Goal: Task Accomplishment & Management: Use online tool/utility

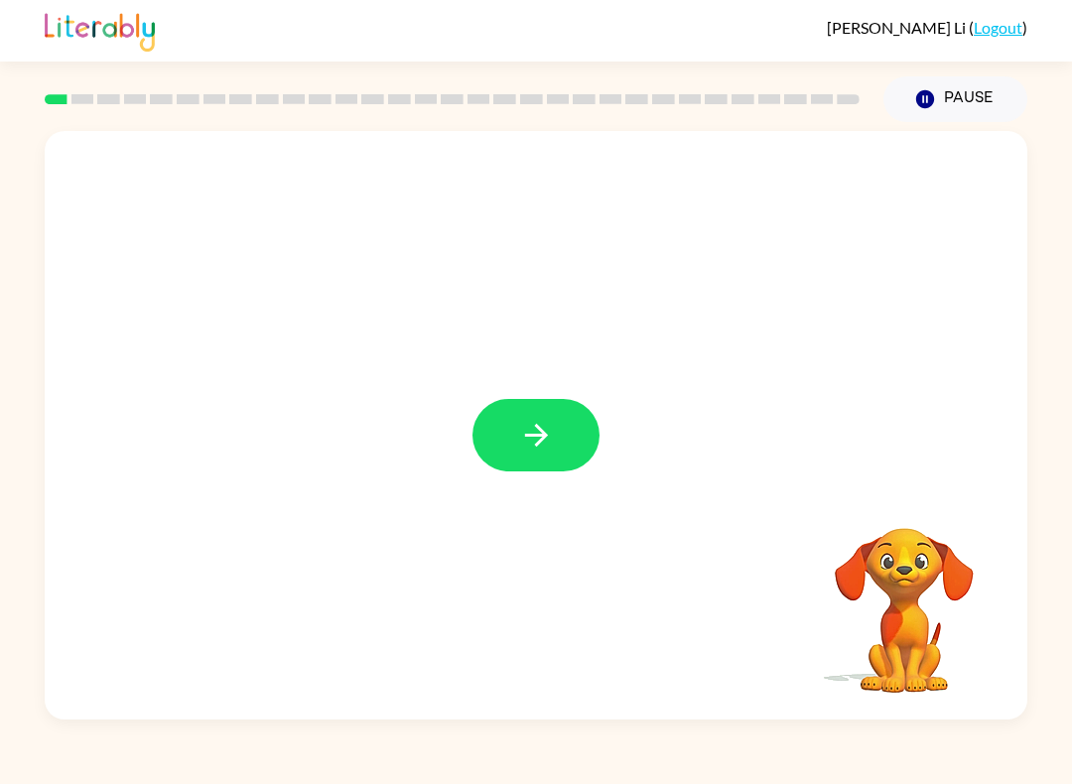
click at [523, 435] on icon "button" at bounding box center [536, 435] width 35 height 35
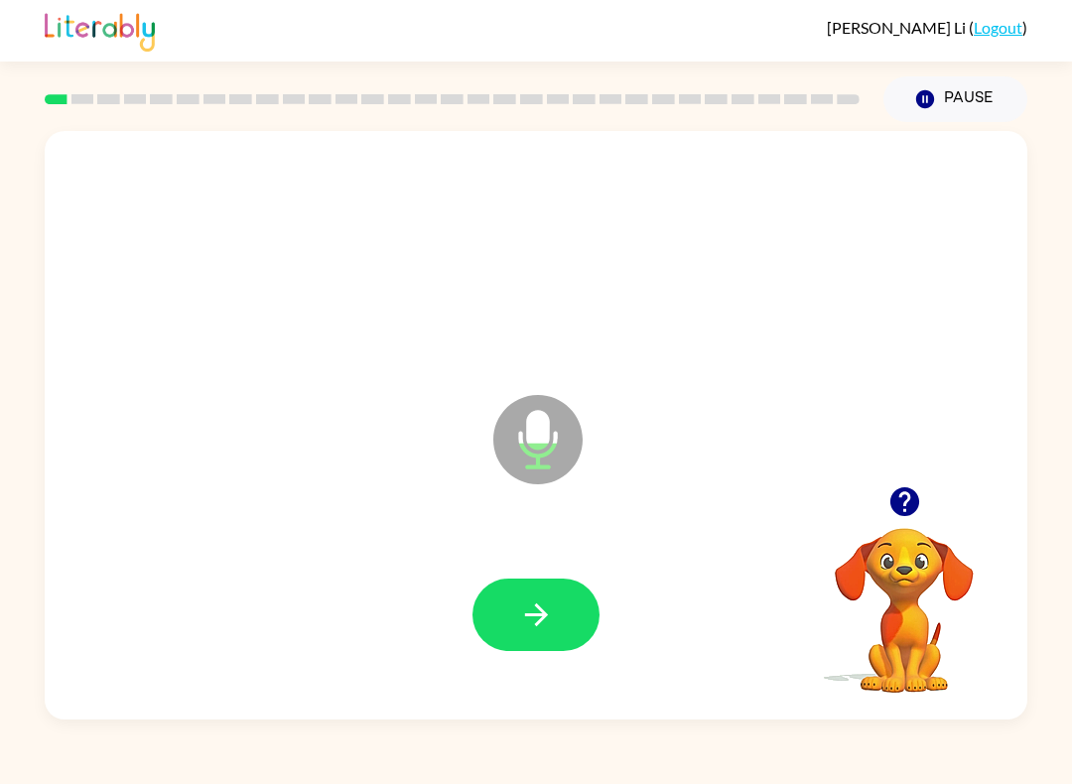
click at [563, 597] on button "button" at bounding box center [535, 614] width 127 height 72
click at [575, 634] on button "button" at bounding box center [535, 614] width 127 height 72
click at [586, 617] on button "button" at bounding box center [535, 614] width 127 height 72
click at [564, 623] on button "button" at bounding box center [535, 614] width 127 height 72
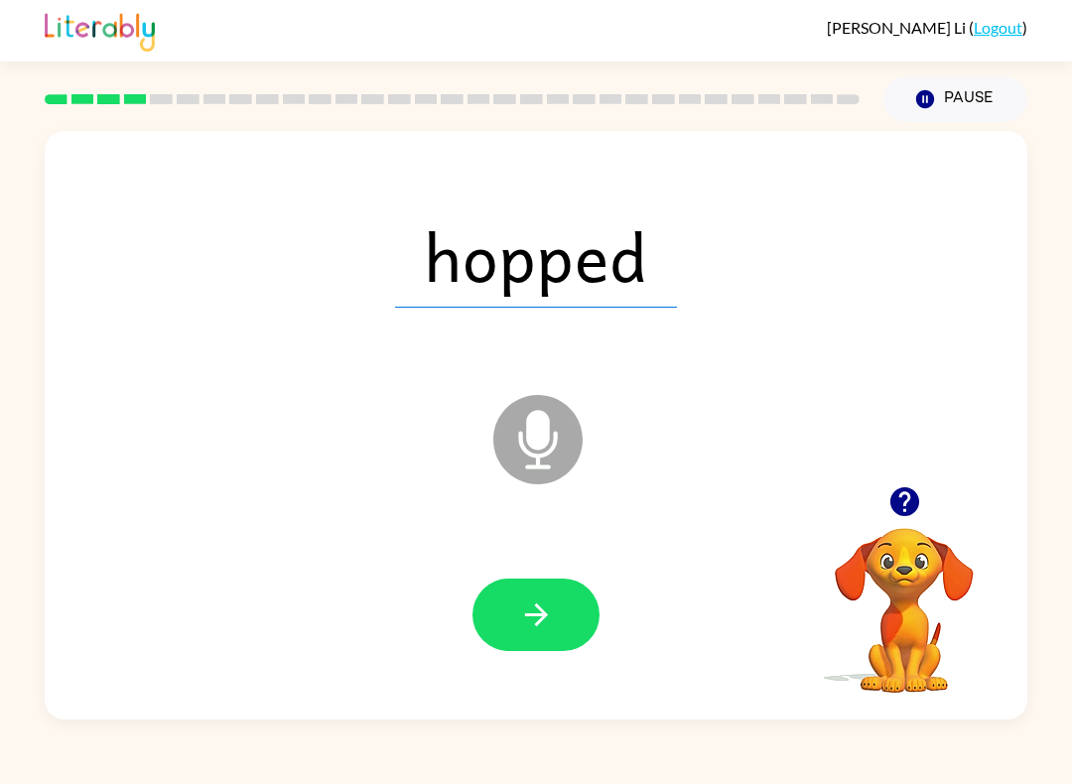
click at [562, 589] on button "button" at bounding box center [535, 614] width 127 height 72
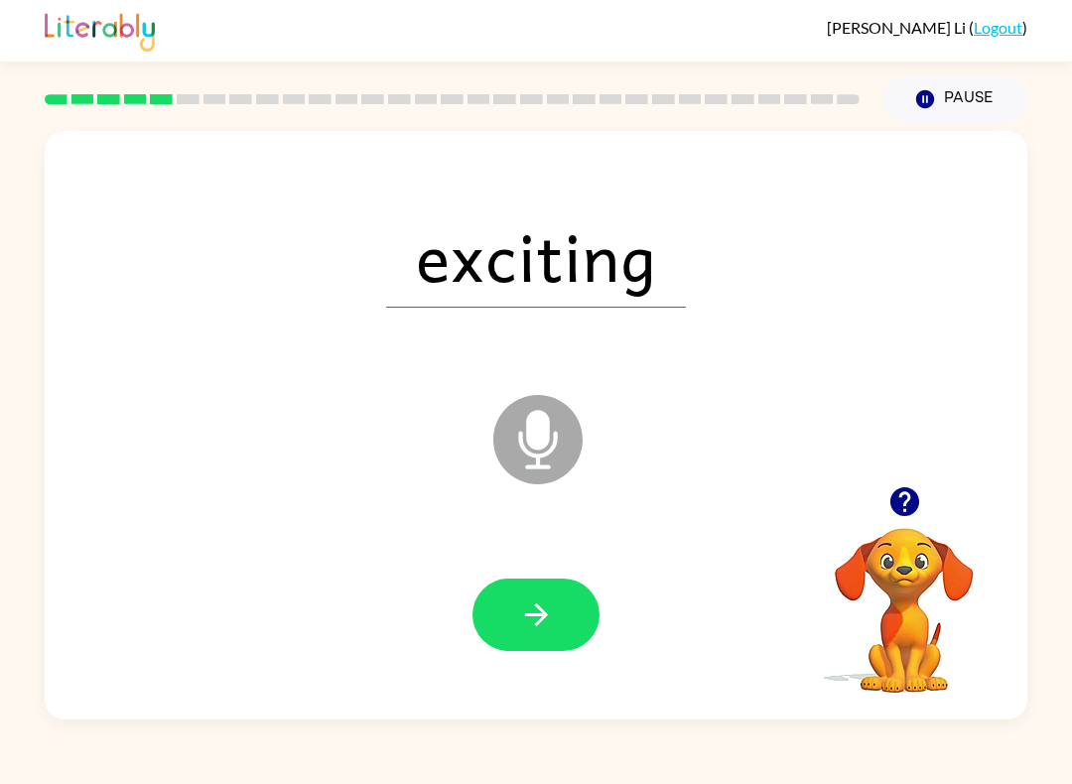
click at [580, 610] on button "button" at bounding box center [535, 614] width 127 height 72
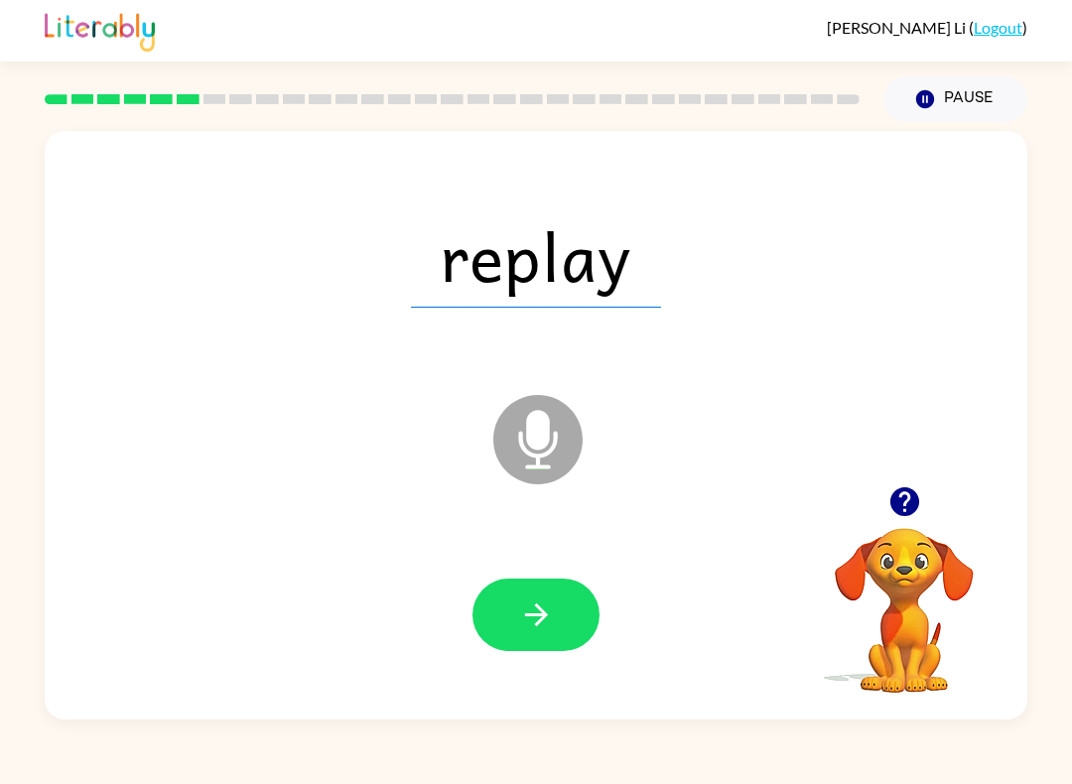
click at [554, 618] on button "button" at bounding box center [535, 614] width 127 height 72
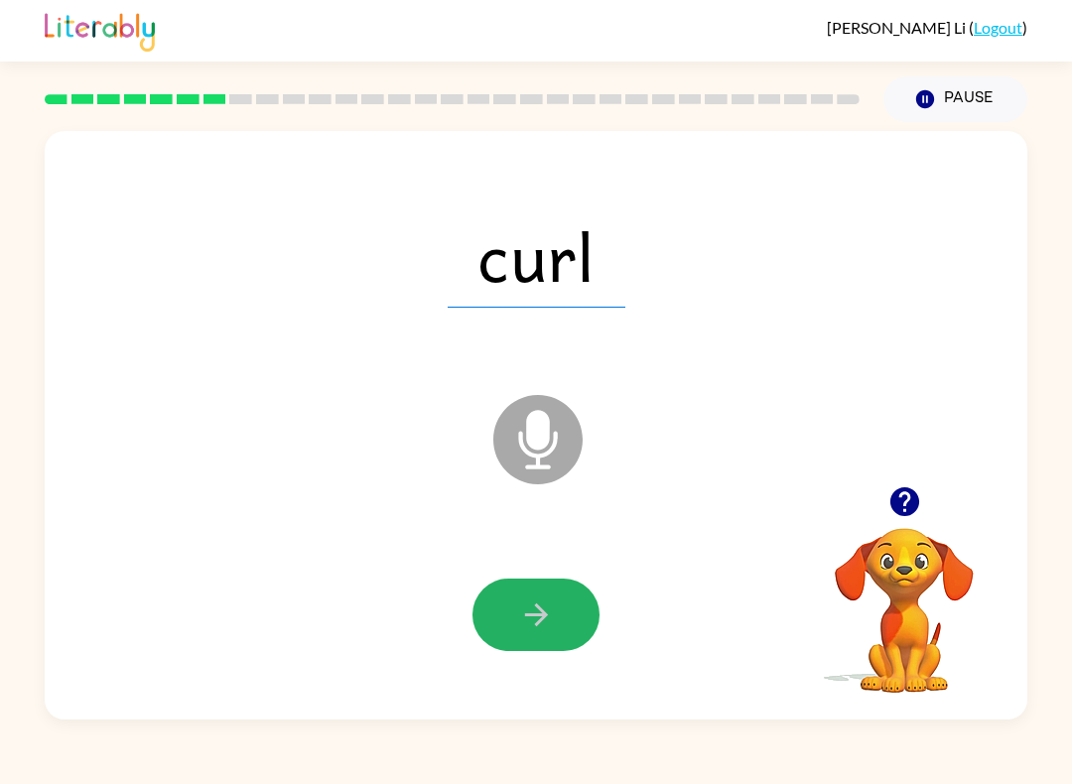
click at [544, 605] on icon "button" at bounding box center [536, 614] width 35 height 35
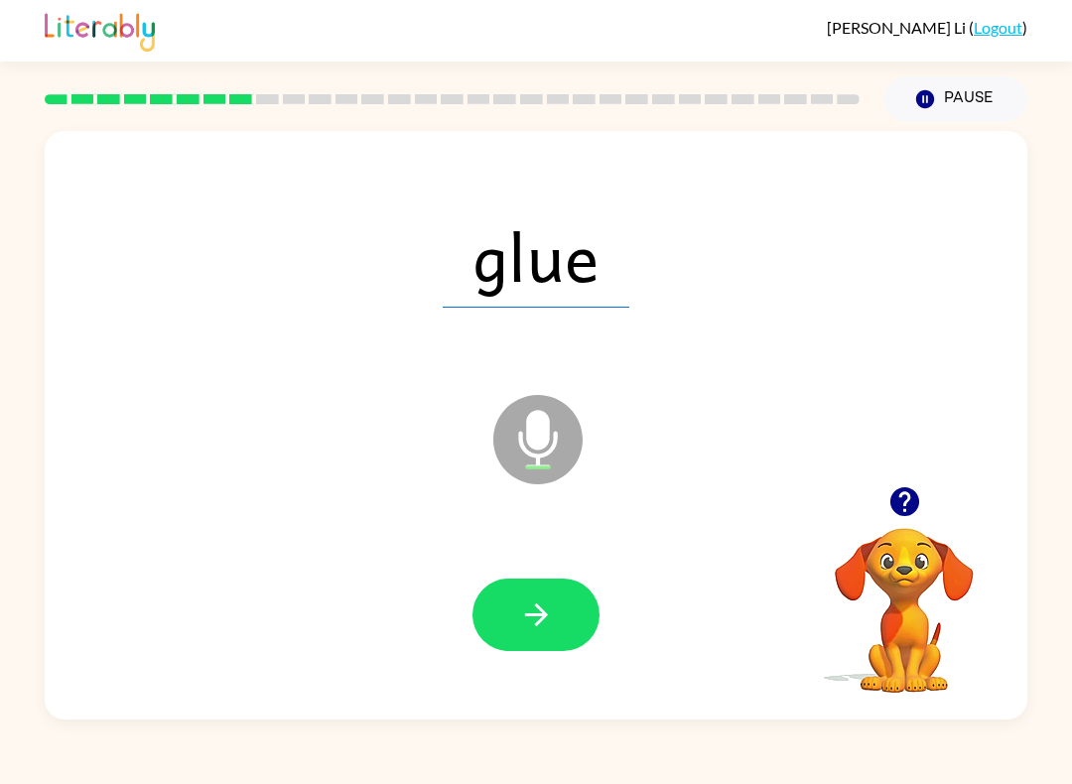
click at [563, 651] on button "button" at bounding box center [535, 614] width 127 height 72
click at [559, 605] on button "button" at bounding box center [535, 614] width 127 height 72
click at [578, 635] on button "button" at bounding box center [535, 614] width 127 height 72
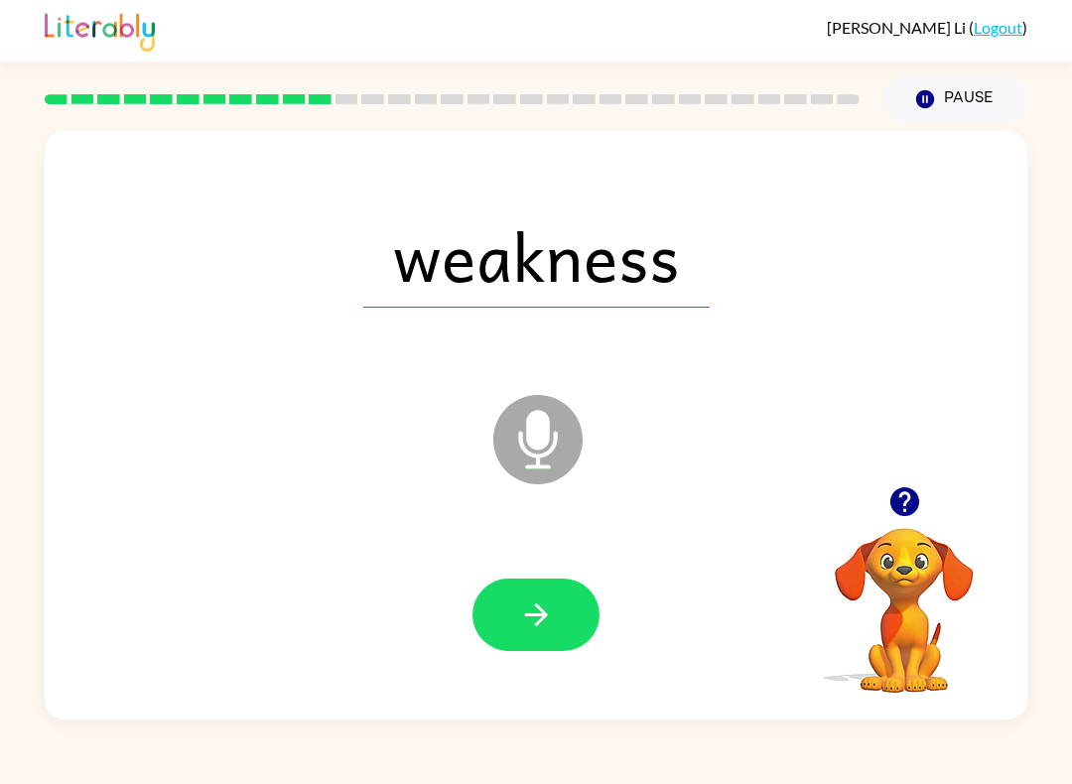
click at [529, 651] on button "button" at bounding box center [535, 614] width 127 height 72
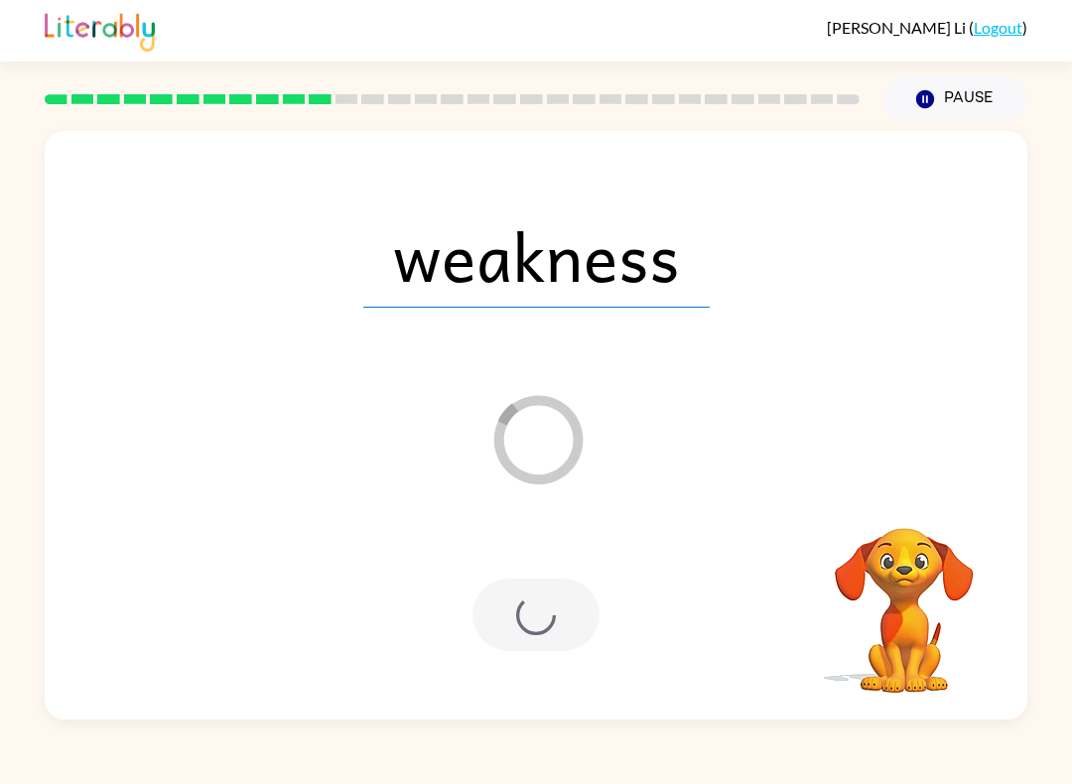
click at [588, 627] on div at bounding box center [535, 614] width 127 height 72
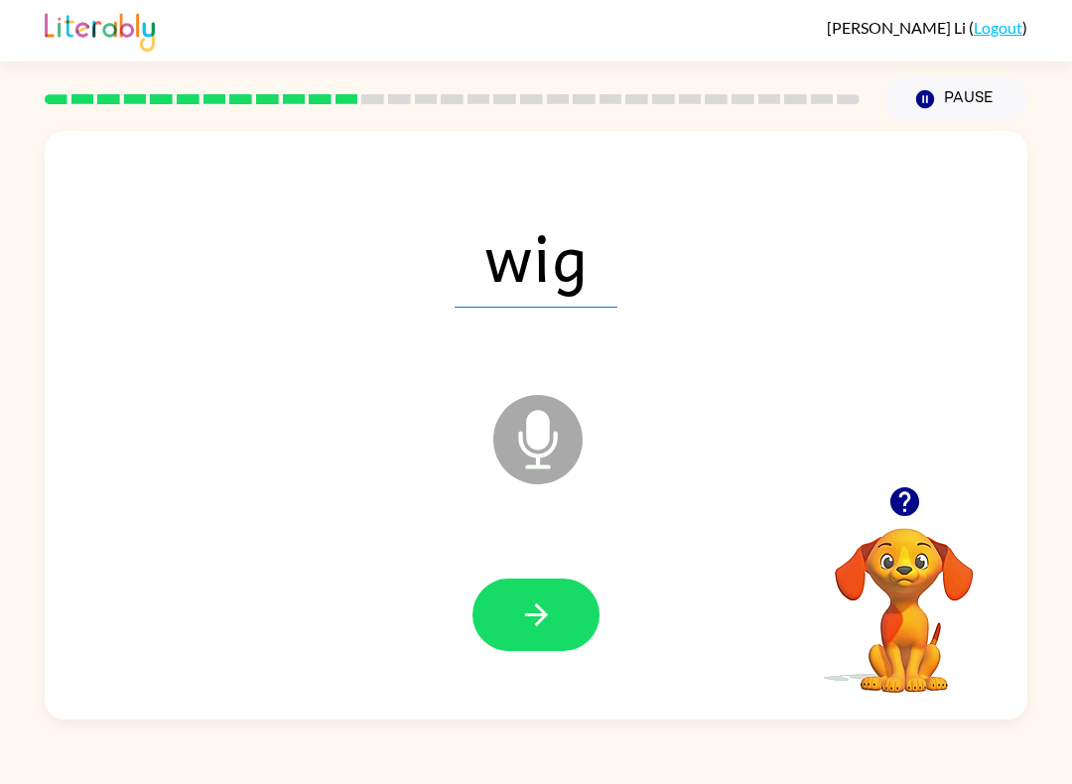
click at [571, 618] on button "button" at bounding box center [535, 614] width 127 height 72
click at [593, 628] on button "button" at bounding box center [535, 614] width 127 height 72
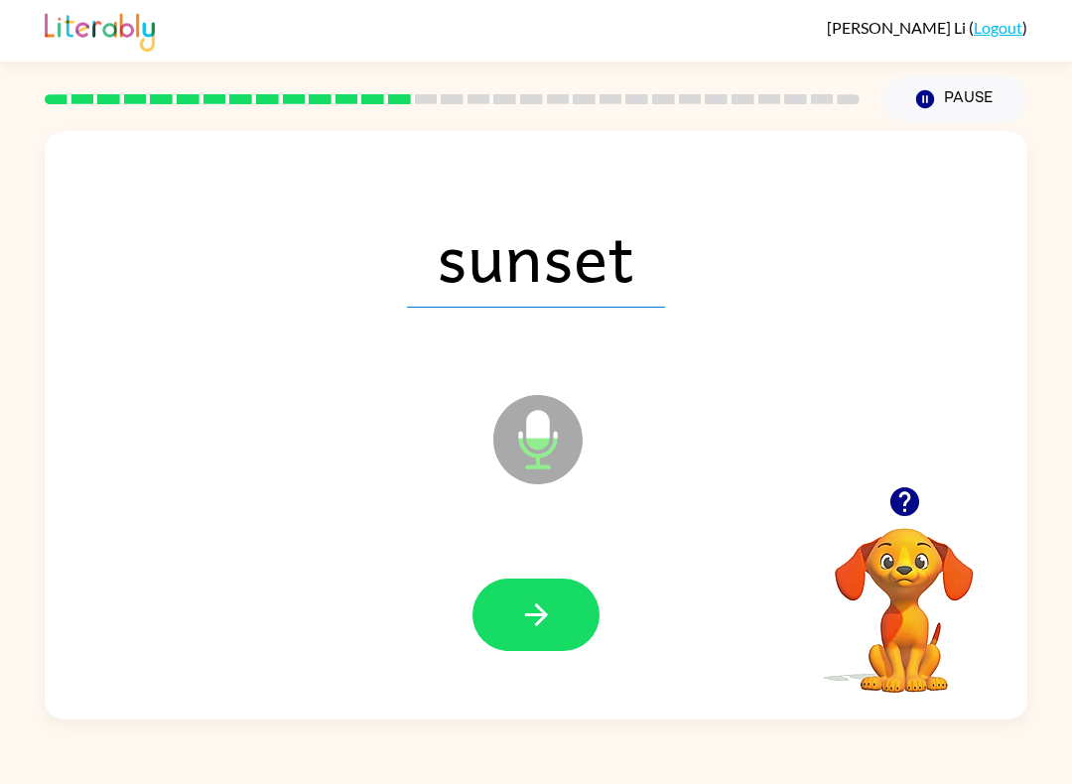
click at [554, 611] on button "button" at bounding box center [535, 614] width 127 height 72
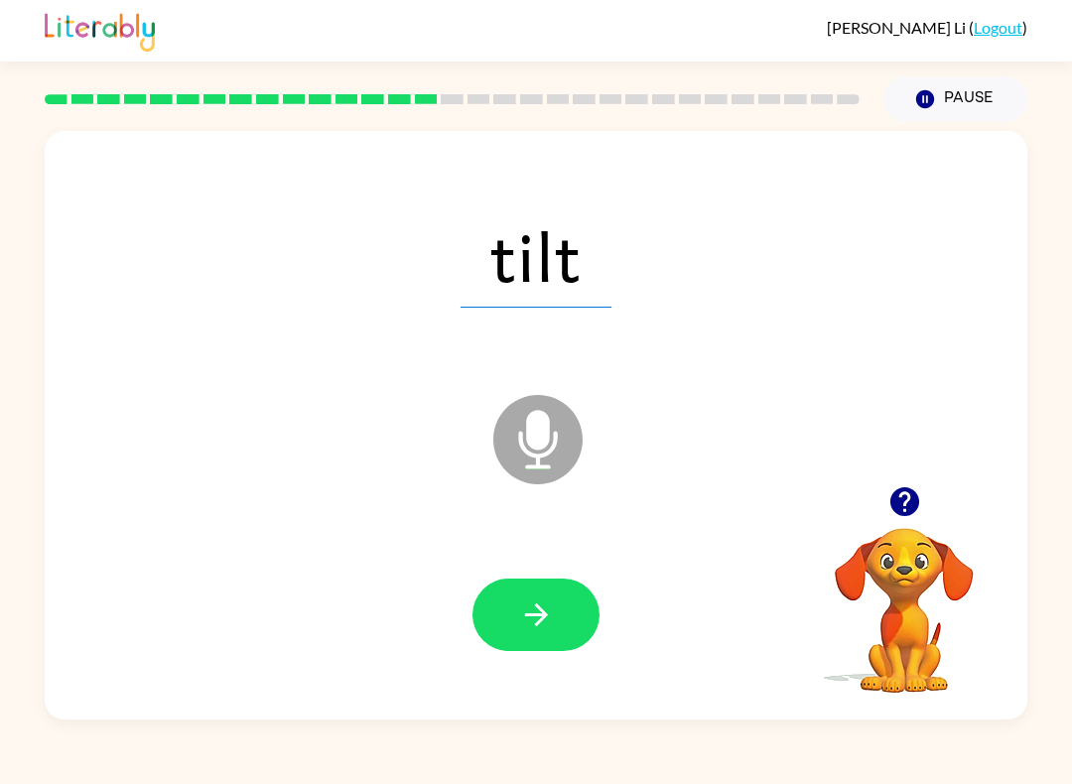
click at [574, 608] on button "button" at bounding box center [535, 614] width 127 height 72
click at [574, 588] on button "button" at bounding box center [535, 614] width 127 height 72
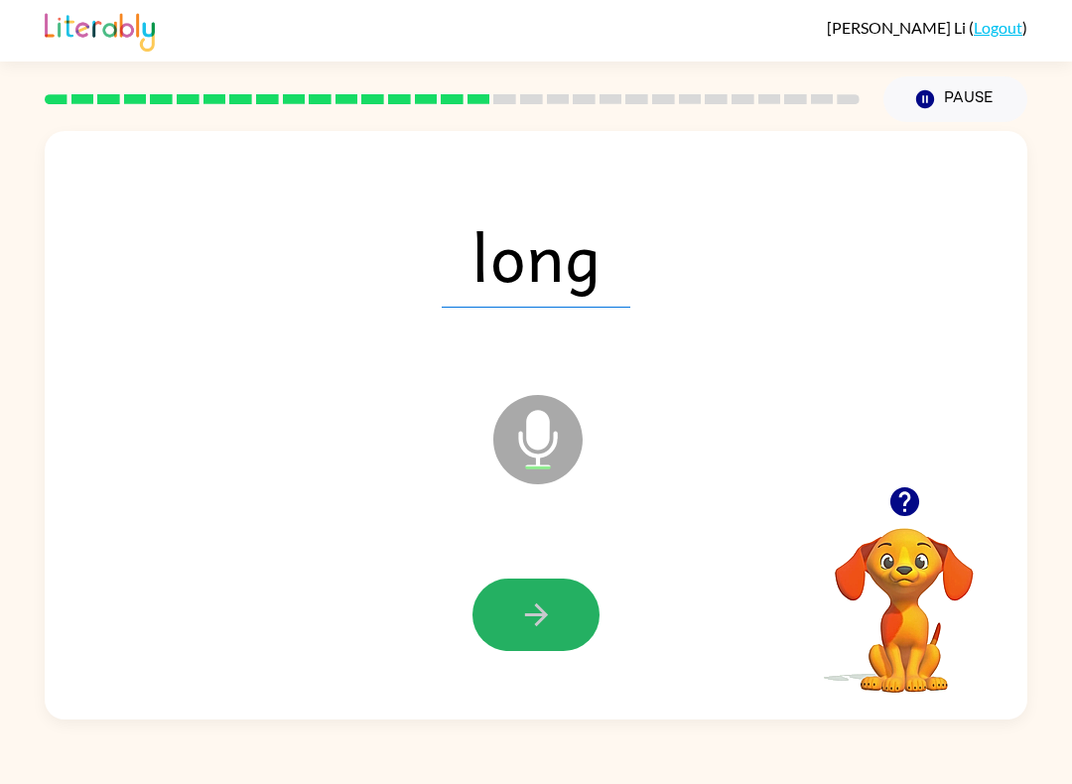
click at [559, 617] on button "button" at bounding box center [535, 614] width 127 height 72
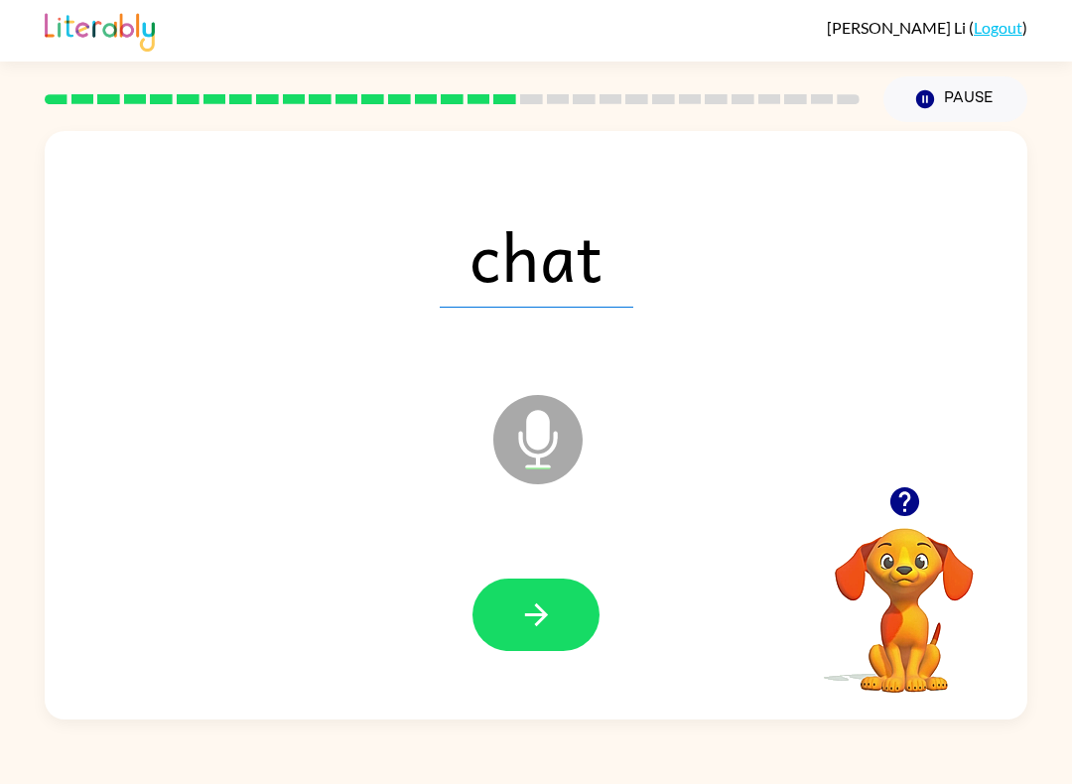
click at [565, 621] on button "button" at bounding box center [535, 614] width 127 height 72
click at [569, 613] on button "button" at bounding box center [535, 614] width 127 height 72
click at [555, 616] on button "button" at bounding box center [535, 614] width 127 height 72
click at [558, 617] on button "button" at bounding box center [535, 614] width 127 height 72
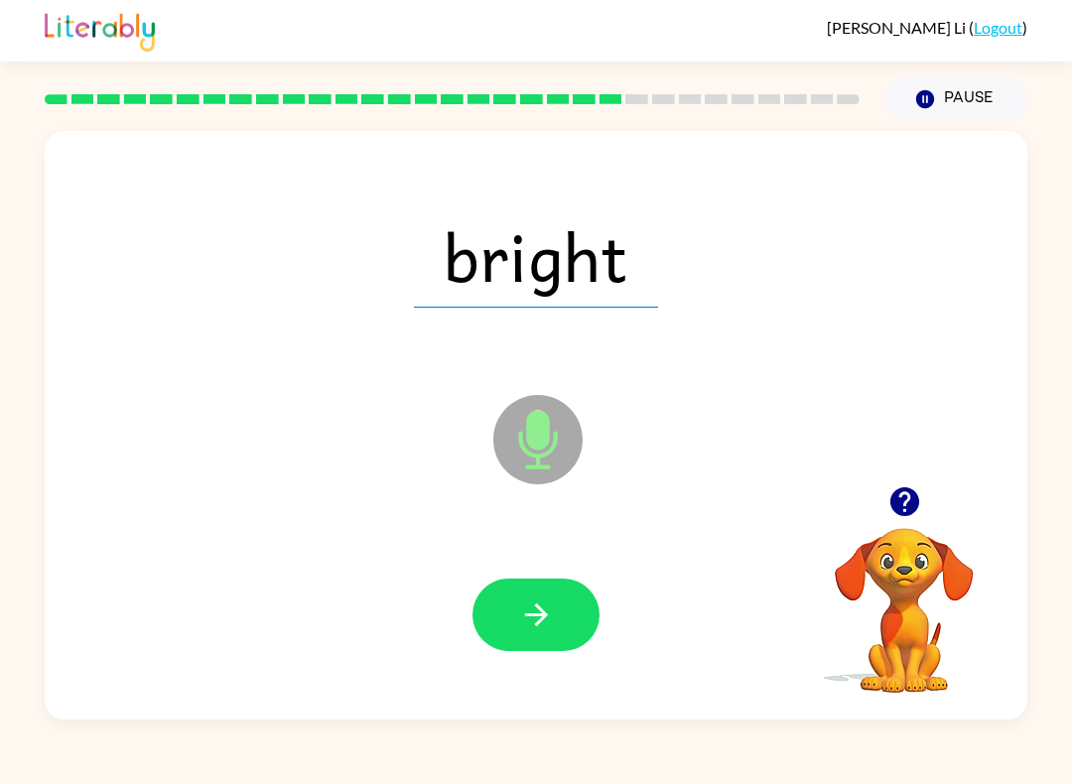
click at [563, 622] on button "button" at bounding box center [535, 614] width 127 height 72
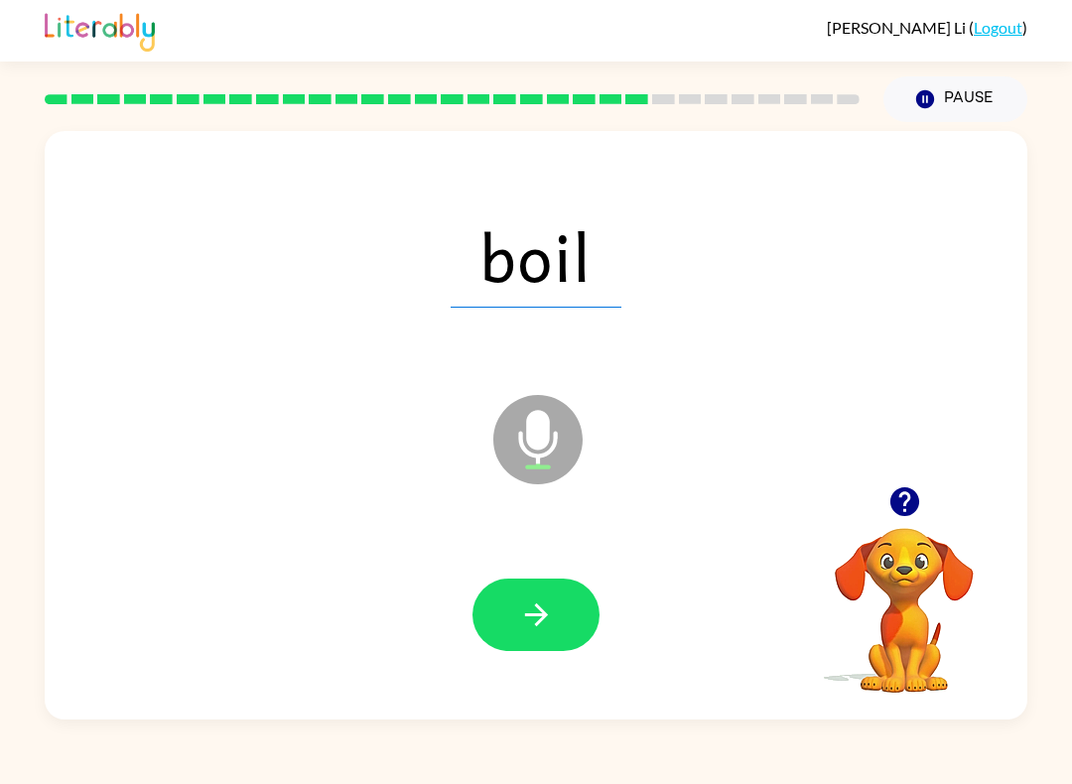
click at [561, 600] on button "button" at bounding box center [535, 614] width 127 height 72
click at [567, 603] on button "button" at bounding box center [535, 614] width 127 height 72
click at [576, 613] on button "button" at bounding box center [535, 614] width 127 height 72
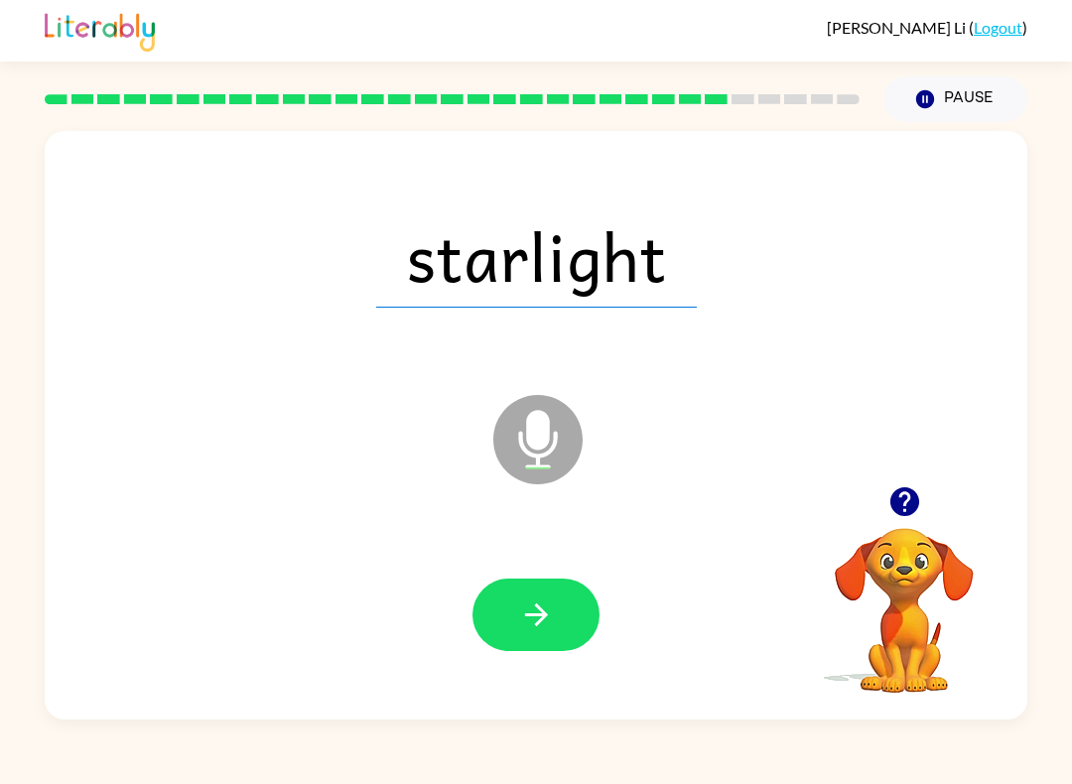
click at [551, 620] on icon "button" at bounding box center [536, 614] width 35 height 35
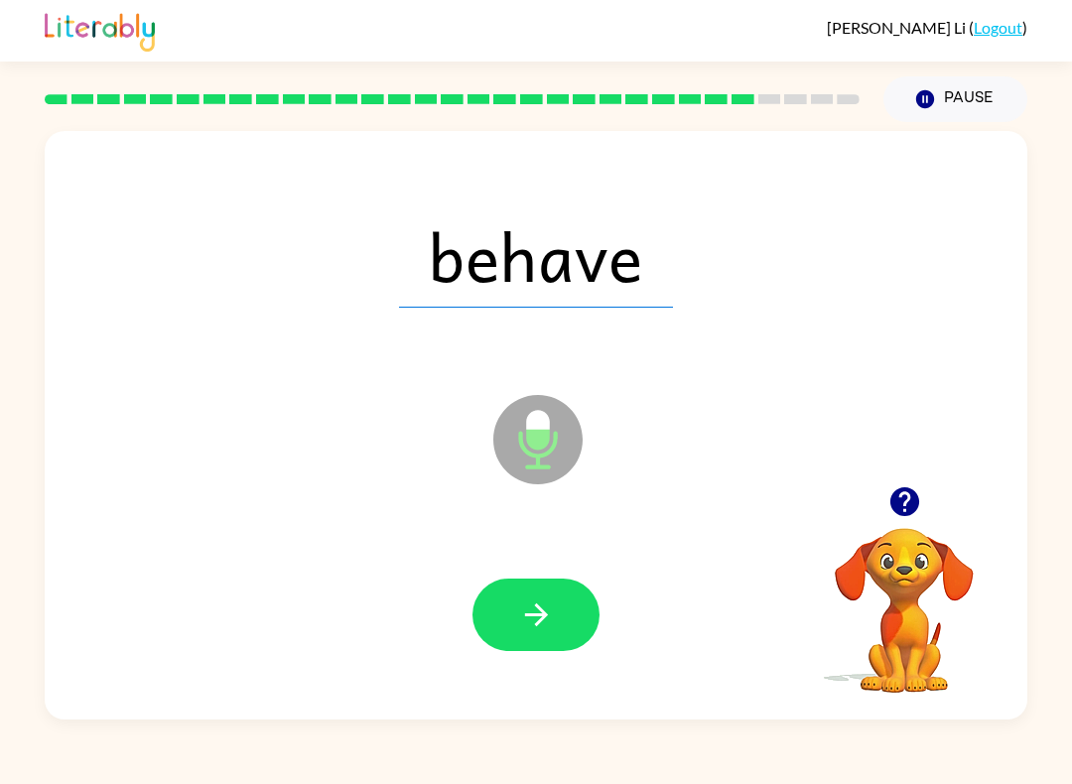
click at [562, 604] on button "button" at bounding box center [535, 614] width 127 height 72
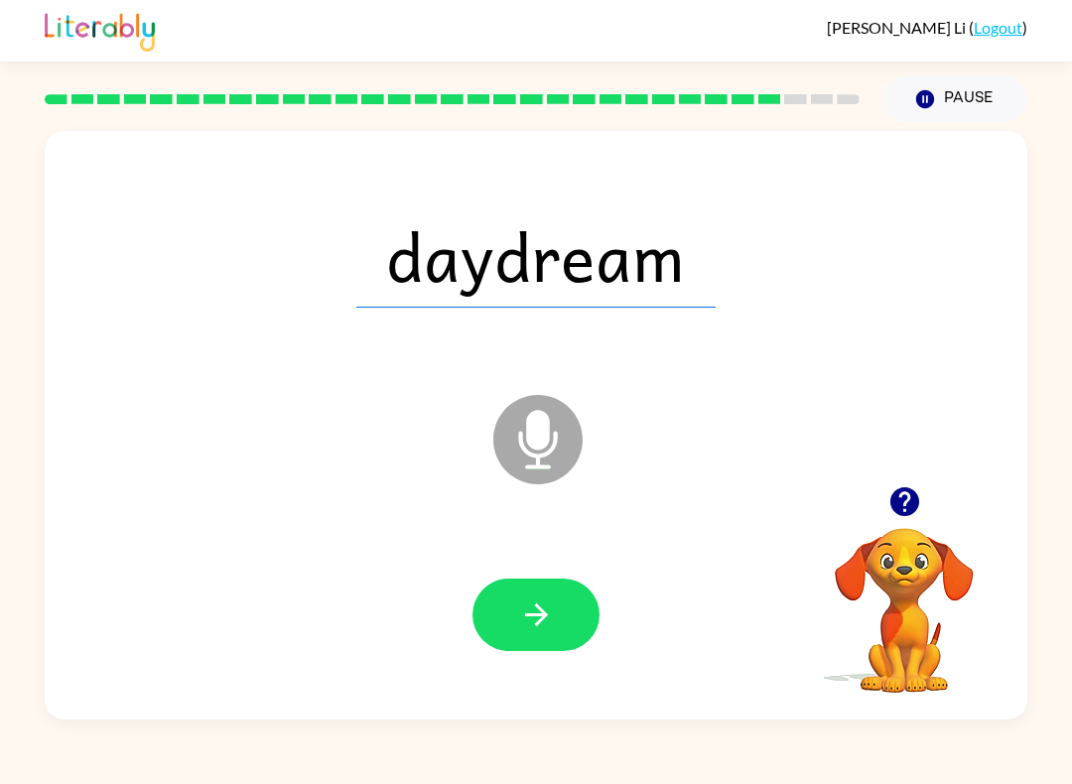
click at [567, 628] on button "button" at bounding box center [535, 614] width 127 height 72
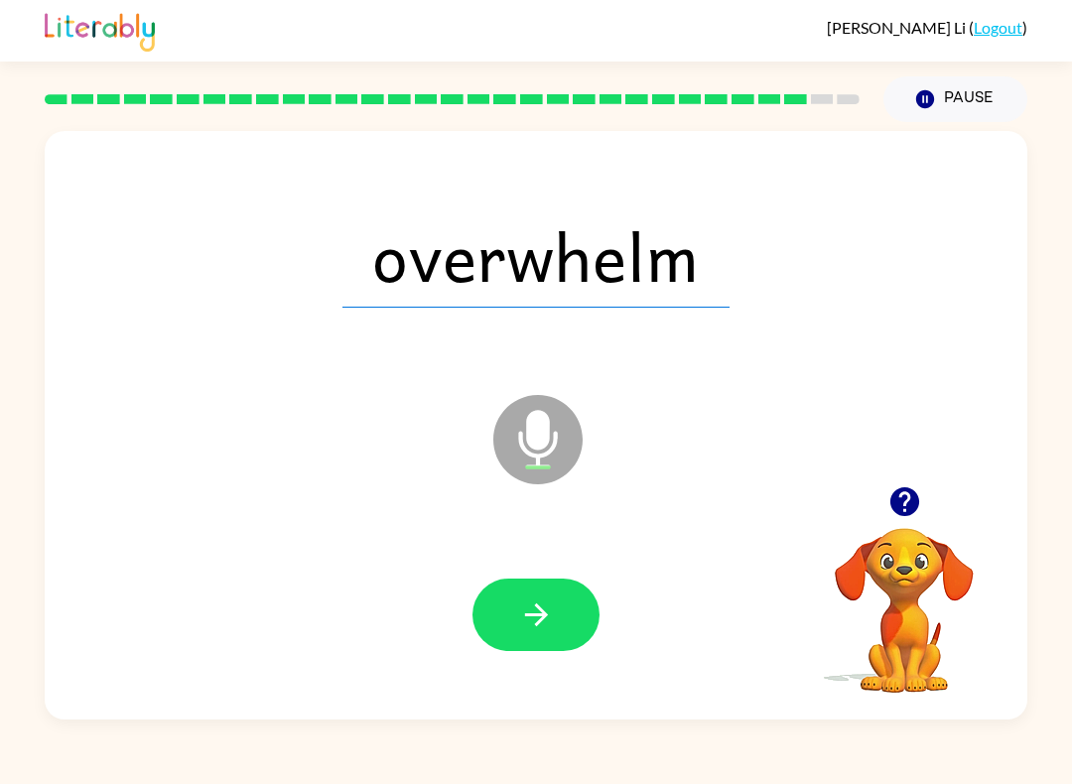
click at [578, 603] on button "button" at bounding box center [535, 614] width 127 height 72
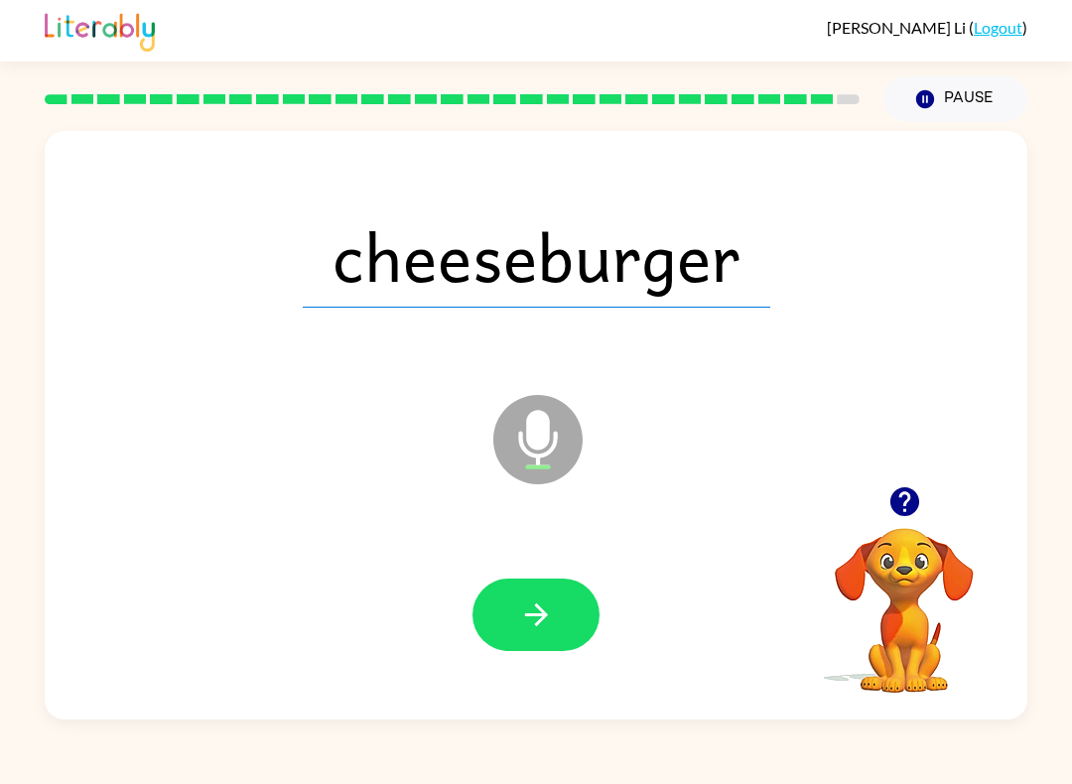
click at [580, 611] on button "button" at bounding box center [535, 614] width 127 height 72
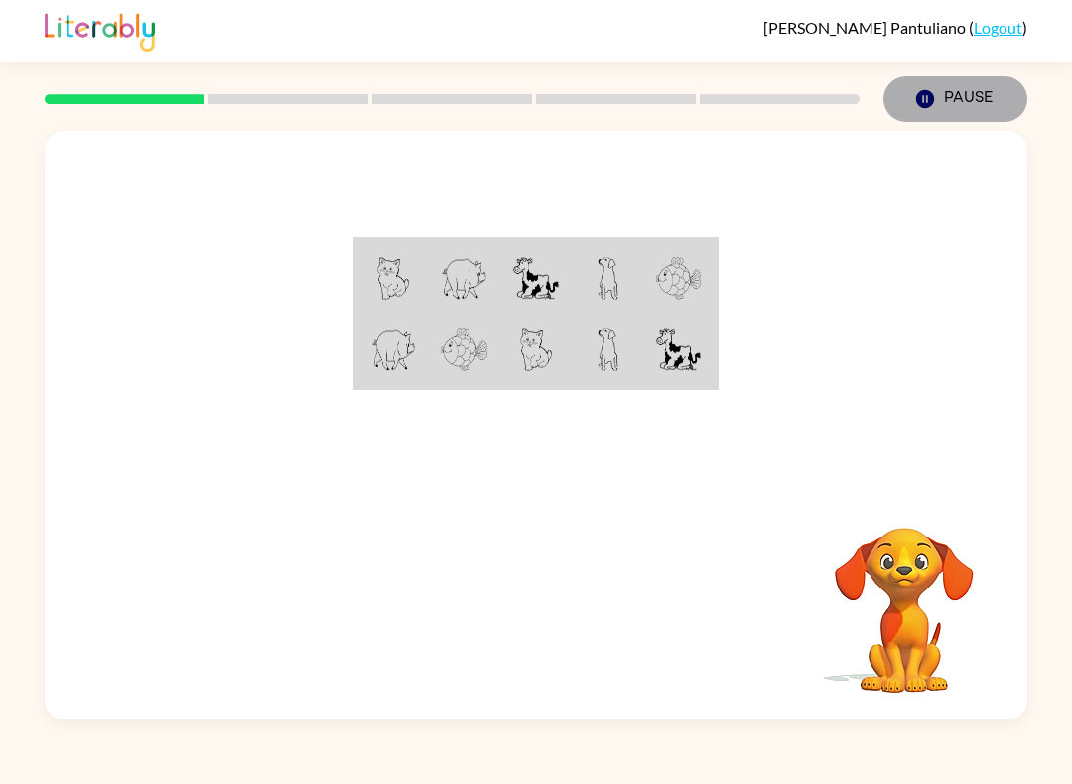
click at [956, 96] on button "Pause Pause" at bounding box center [955, 99] width 144 height 46
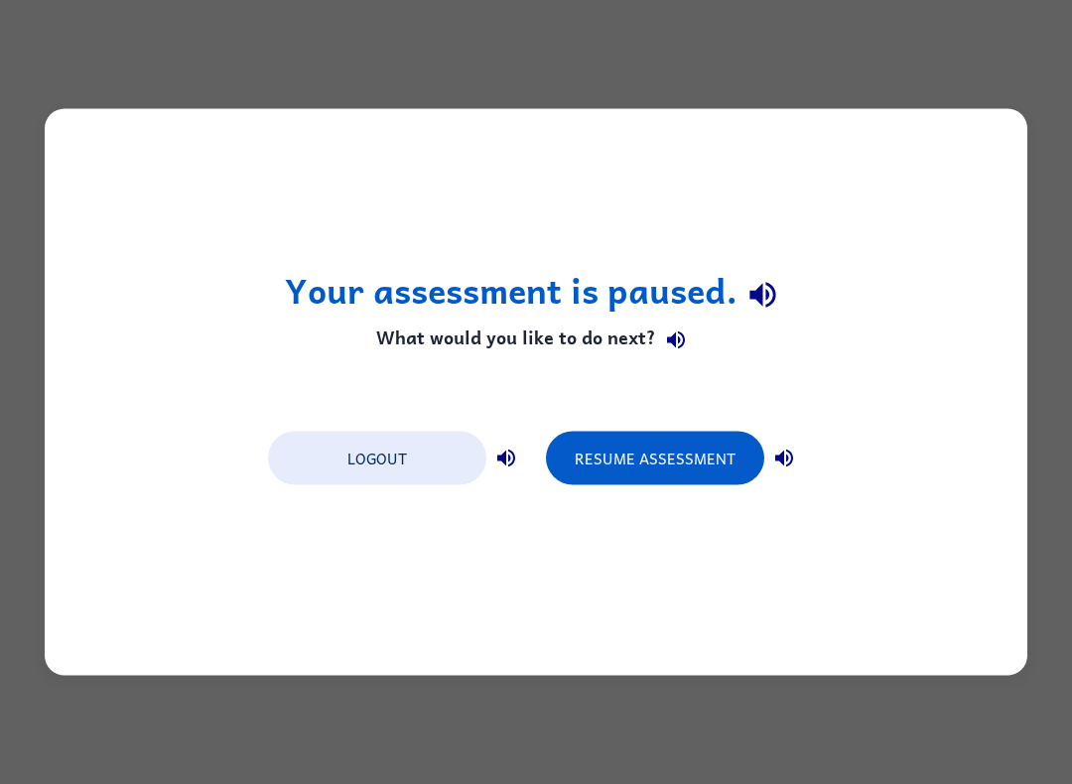
click at [425, 457] on button "Logout" at bounding box center [377, 459] width 218 height 54
